Goal: Subscribe to service/newsletter

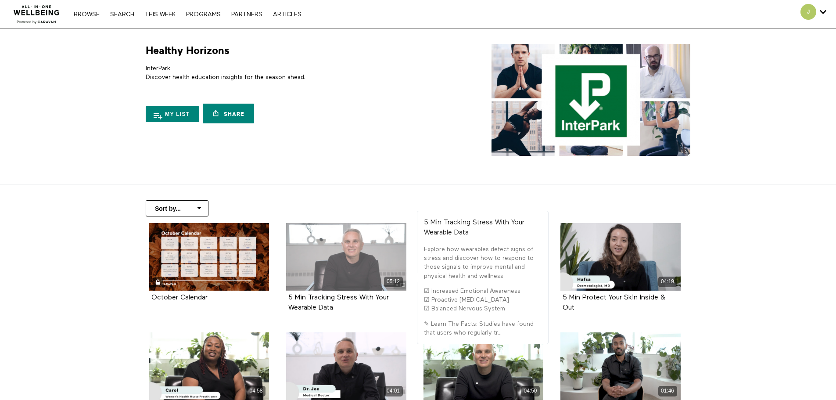
click at [350, 256] on div "05:12" at bounding box center [346, 257] width 120 height 68
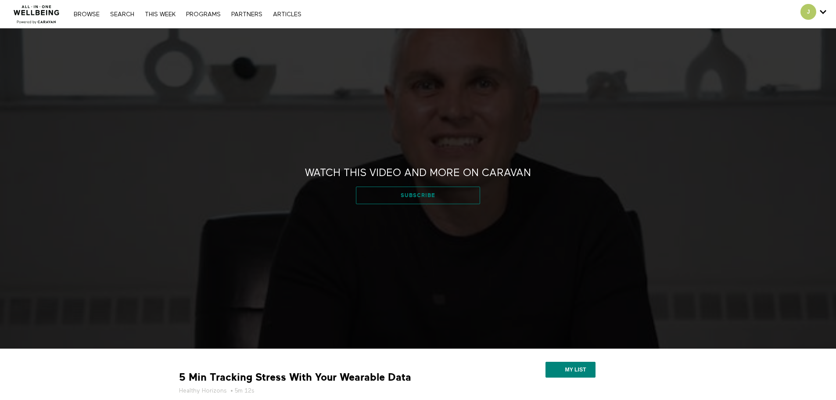
click at [410, 192] on link "Subscribe" at bounding box center [418, 196] width 124 height 18
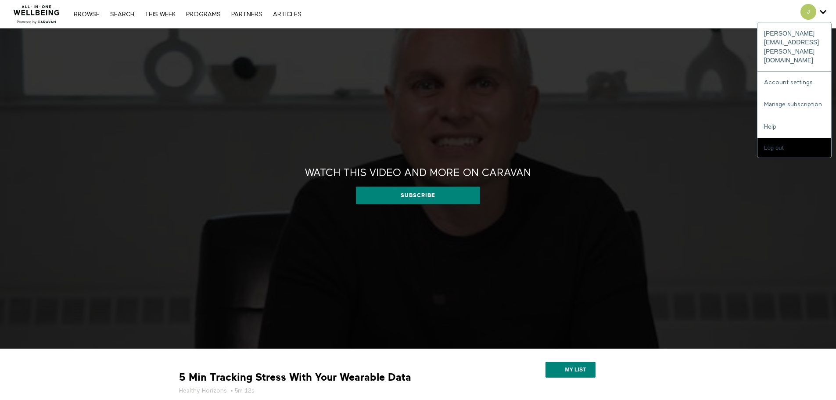
click at [809, 14] on span "Secondary" at bounding box center [809, 12] width 16 height 16
click at [792, 72] on link "Account settings" at bounding box center [795, 83] width 74 height 22
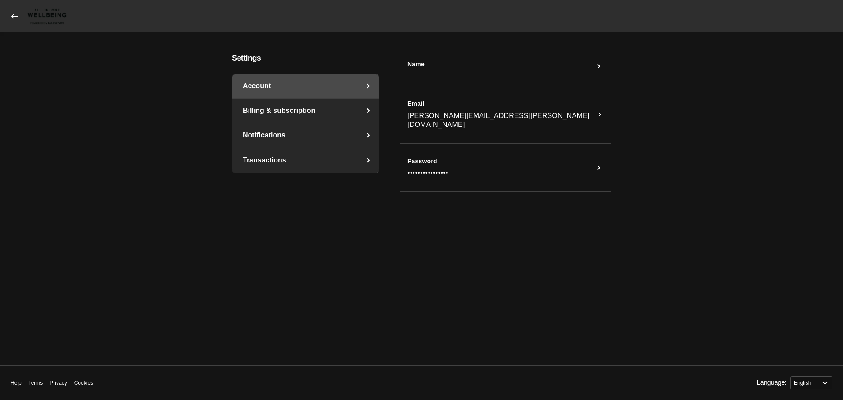
select select "en"
click at [254, 111] on link "Billing & subscription" at bounding box center [305, 111] width 147 height 24
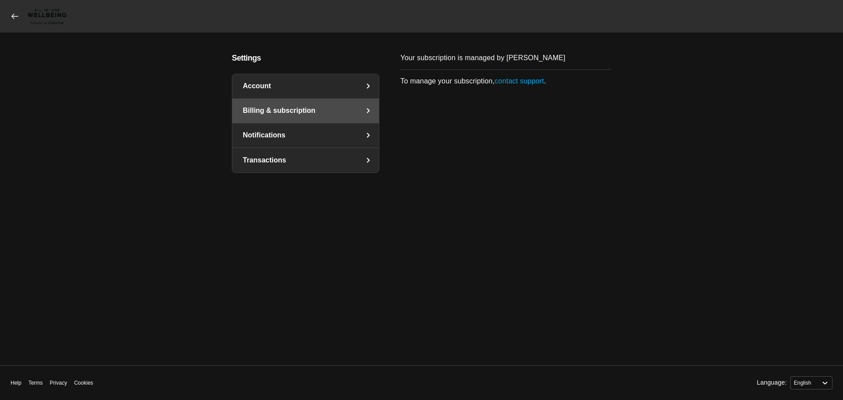
click at [259, 137] on link "Notifications" at bounding box center [305, 135] width 147 height 24
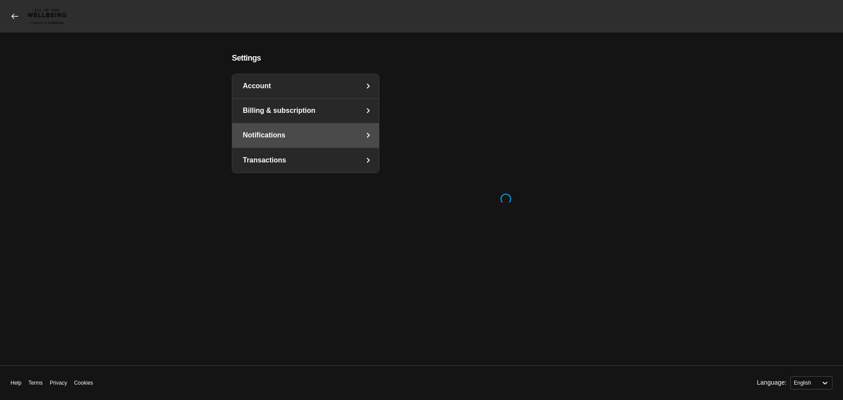
select select "en"
